Goal: Check status: Check status

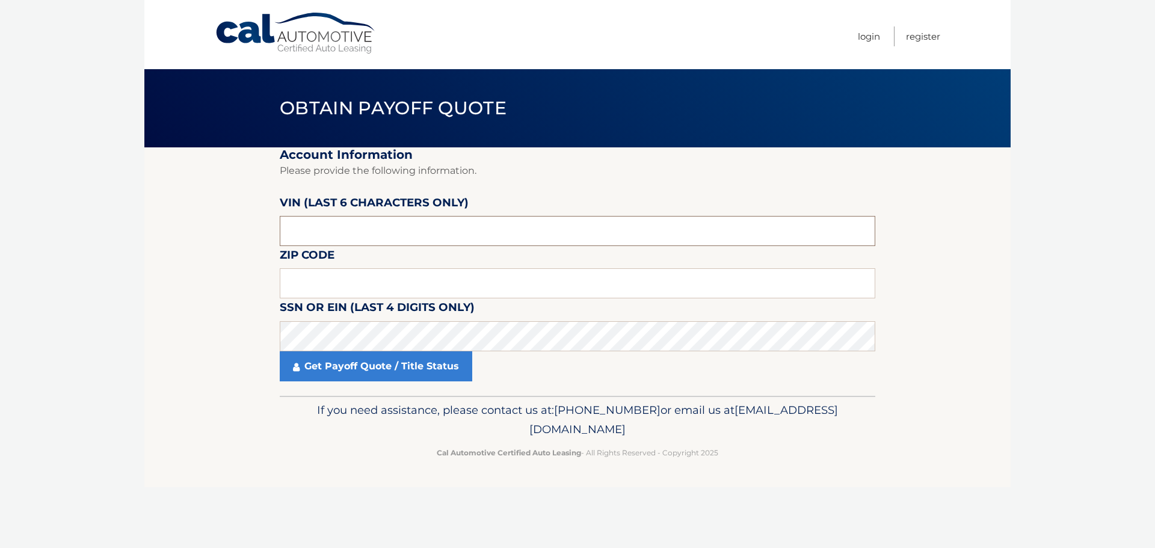
click at [384, 229] on input "text" at bounding box center [577, 231] width 595 height 30
type input "196396"
type input "15212"
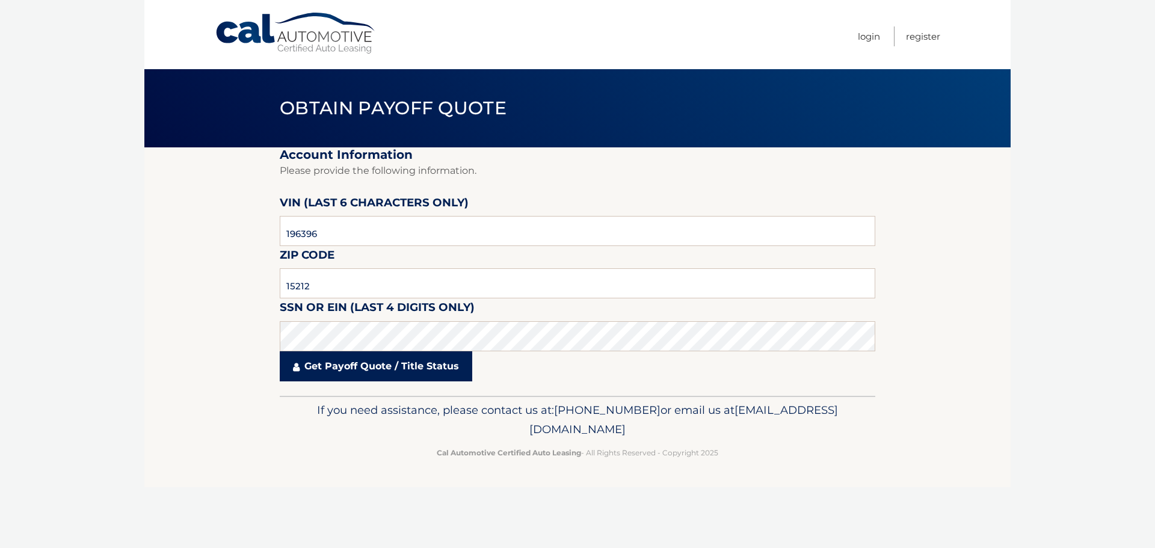
click at [432, 368] on link "Get Payoff Quote / Title Status" at bounding box center [376, 366] width 192 height 30
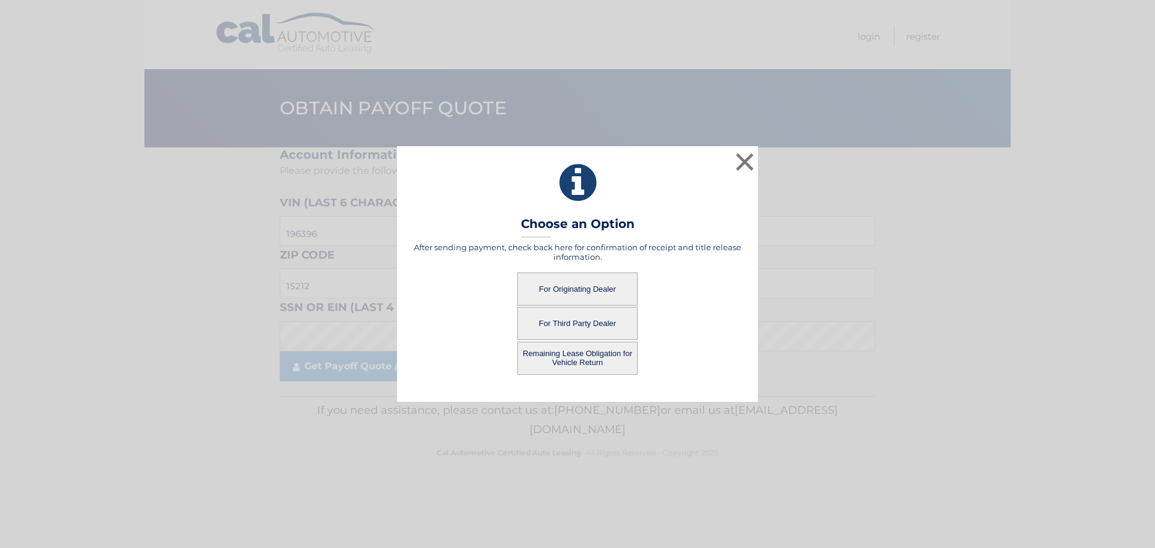
click at [574, 289] on button "For Originating Dealer" at bounding box center [577, 288] width 120 height 33
click at [586, 285] on button "For Originating Dealer" at bounding box center [577, 288] width 120 height 33
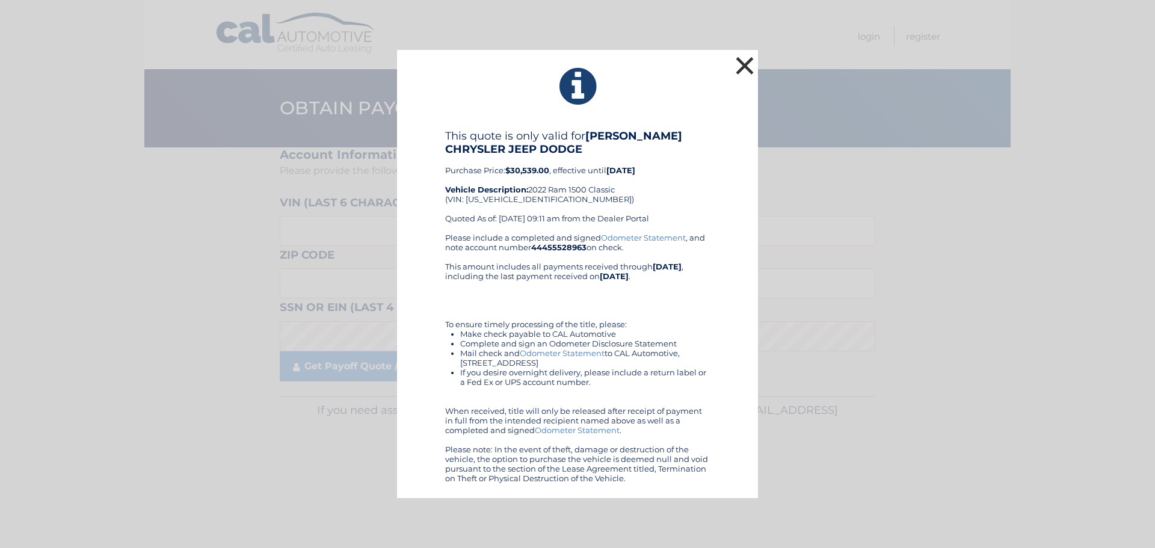
click at [750, 62] on button "×" at bounding box center [745, 66] width 24 height 24
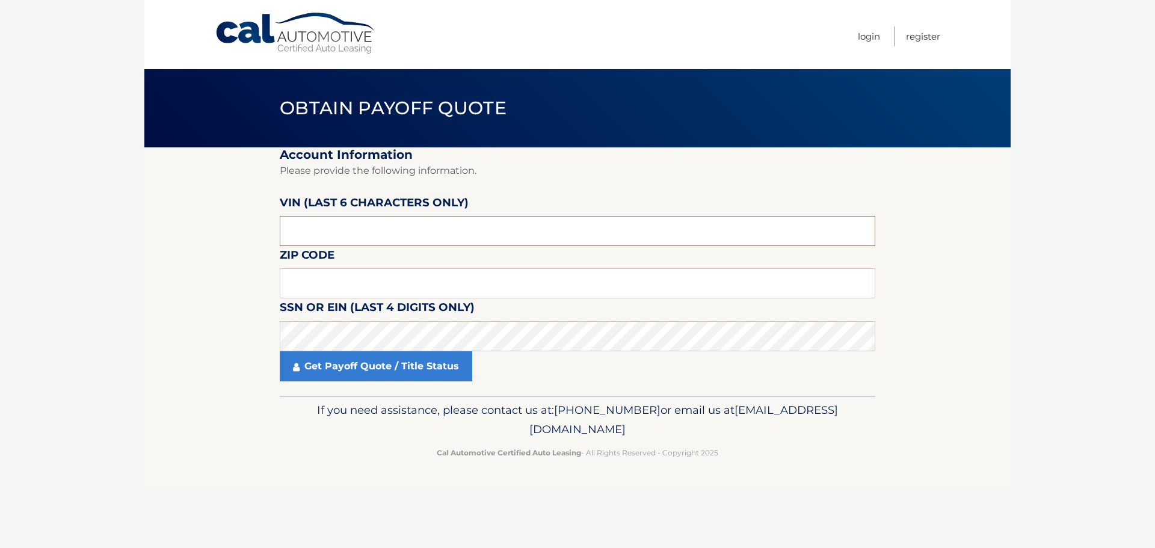
click at [370, 221] on input "text" at bounding box center [577, 231] width 595 height 30
type input "196396"
type input "15212"
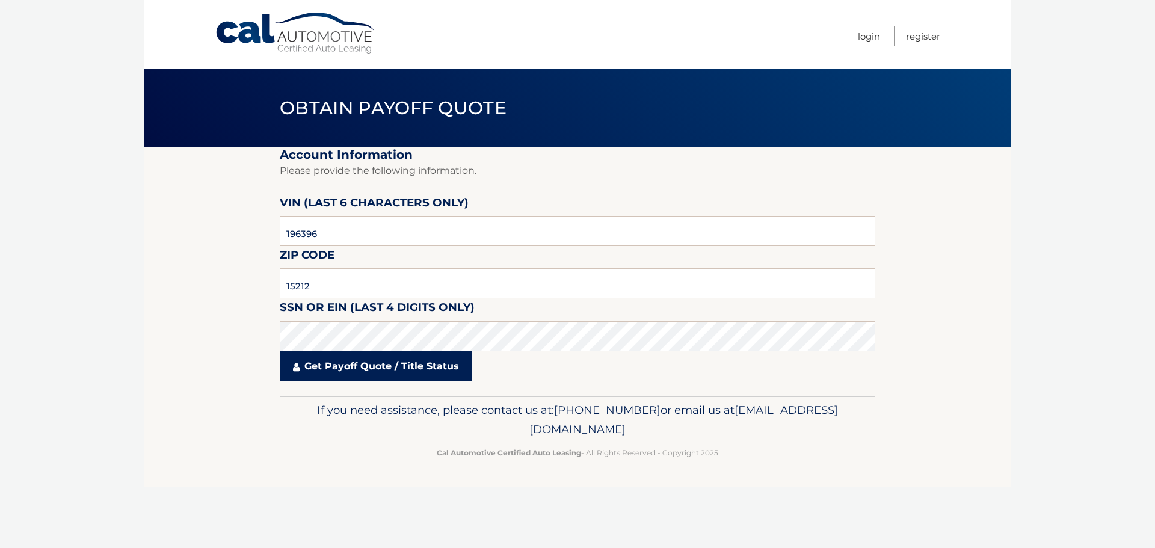
click at [363, 371] on link "Get Payoff Quote / Title Status" at bounding box center [376, 366] width 192 height 30
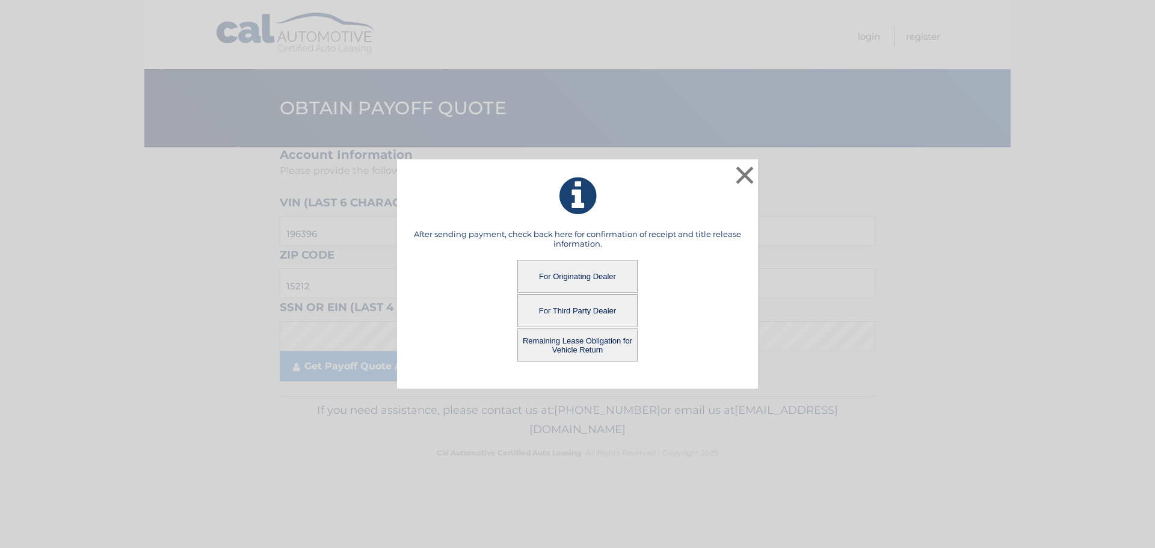
click at [579, 309] on button "For Third Party Dealer" at bounding box center [577, 310] width 120 height 33
click at [562, 307] on button "For Third Party Dealer" at bounding box center [577, 310] width 120 height 33
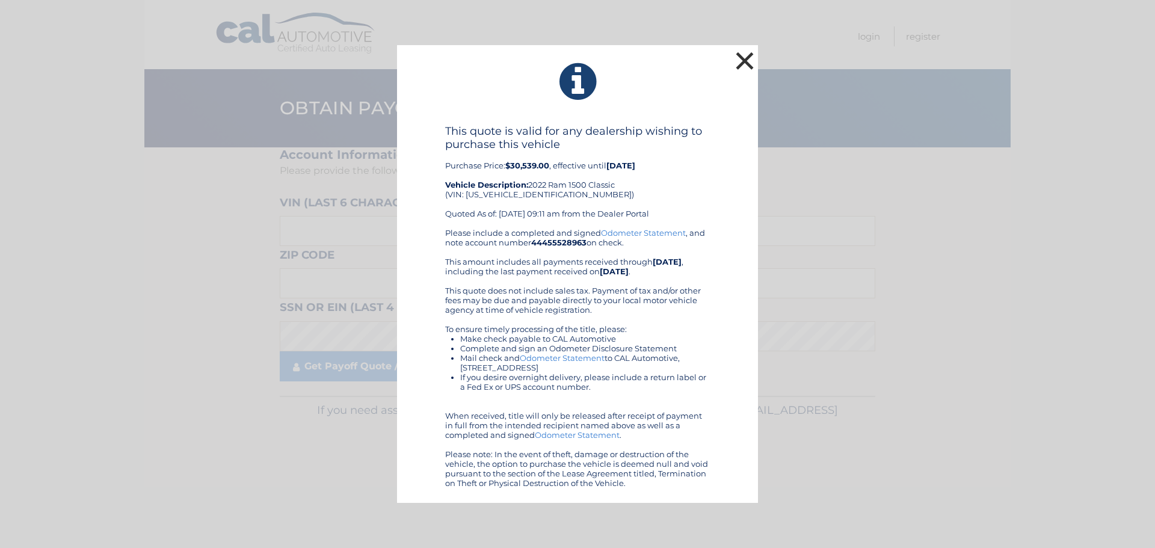
click at [746, 57] on button "×" at bounding box center [745, 61] width 24 height 24
